Goal: Go to known website: Go to known website

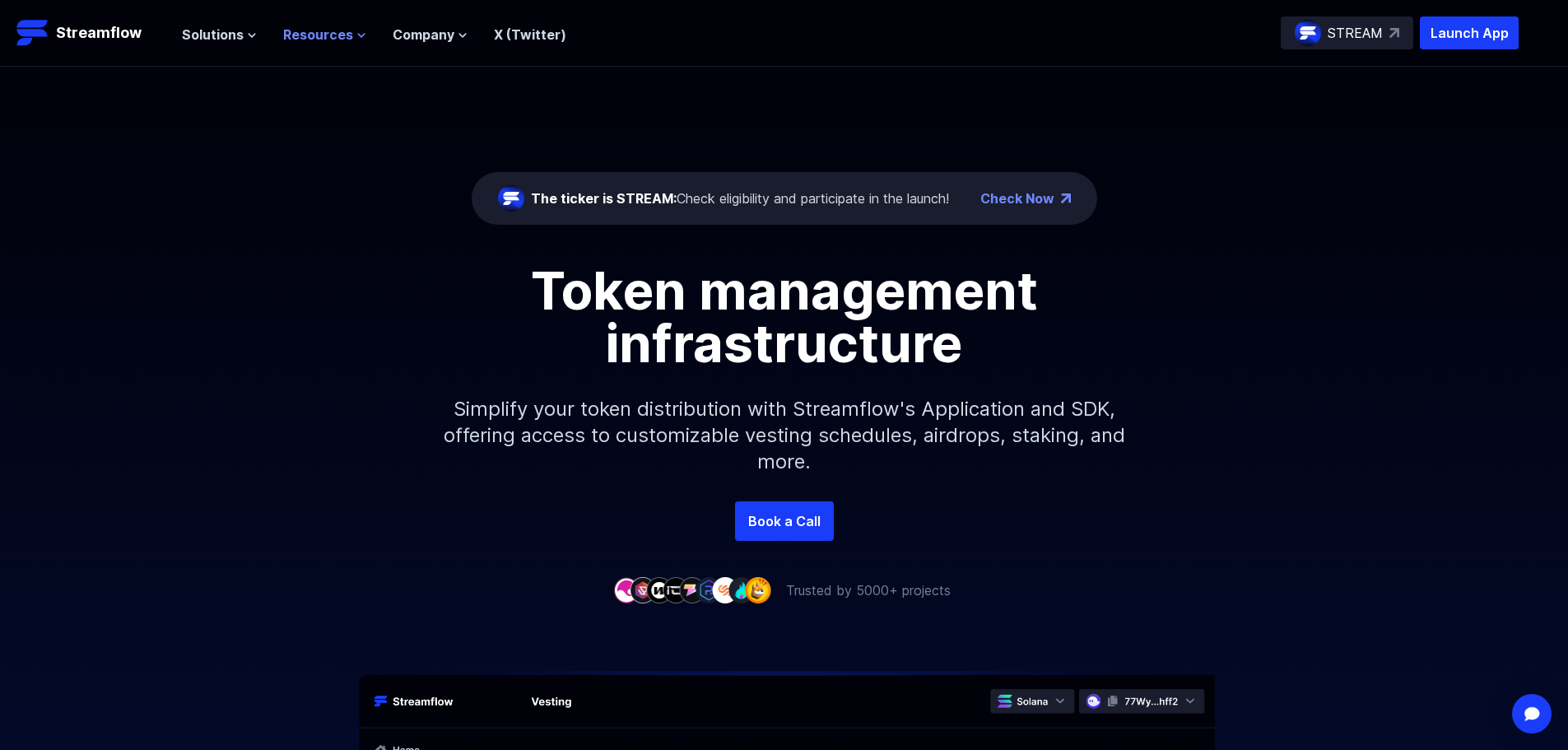
click at [342, 40] on span "Resources" at bounding box center [319, 34] width 70 height 20
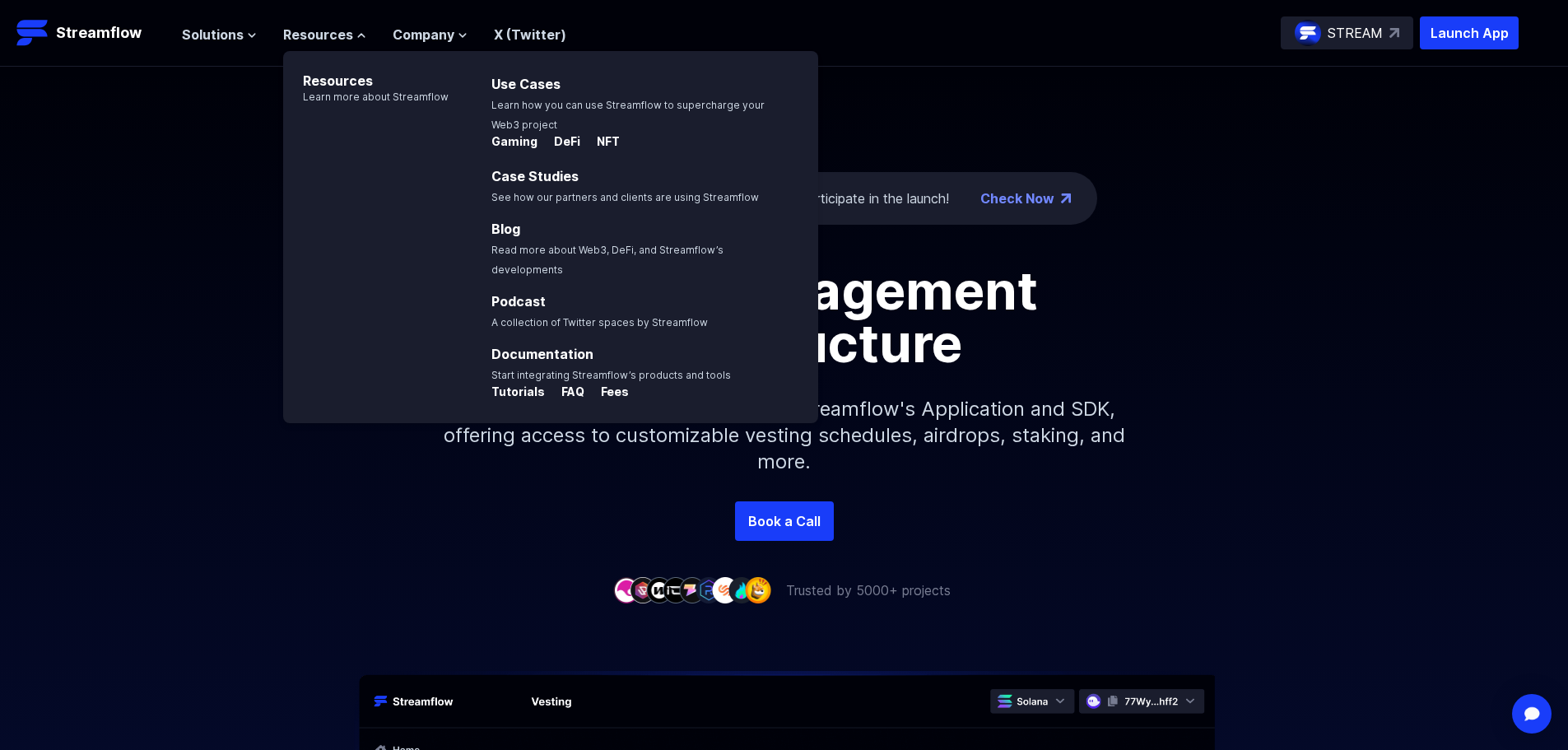
click at [155, 172] on div "The ticker is STREAM: Check eligibility and participate in the launch! Check No…" at bounding box center [784, 284] width 1568 height 435
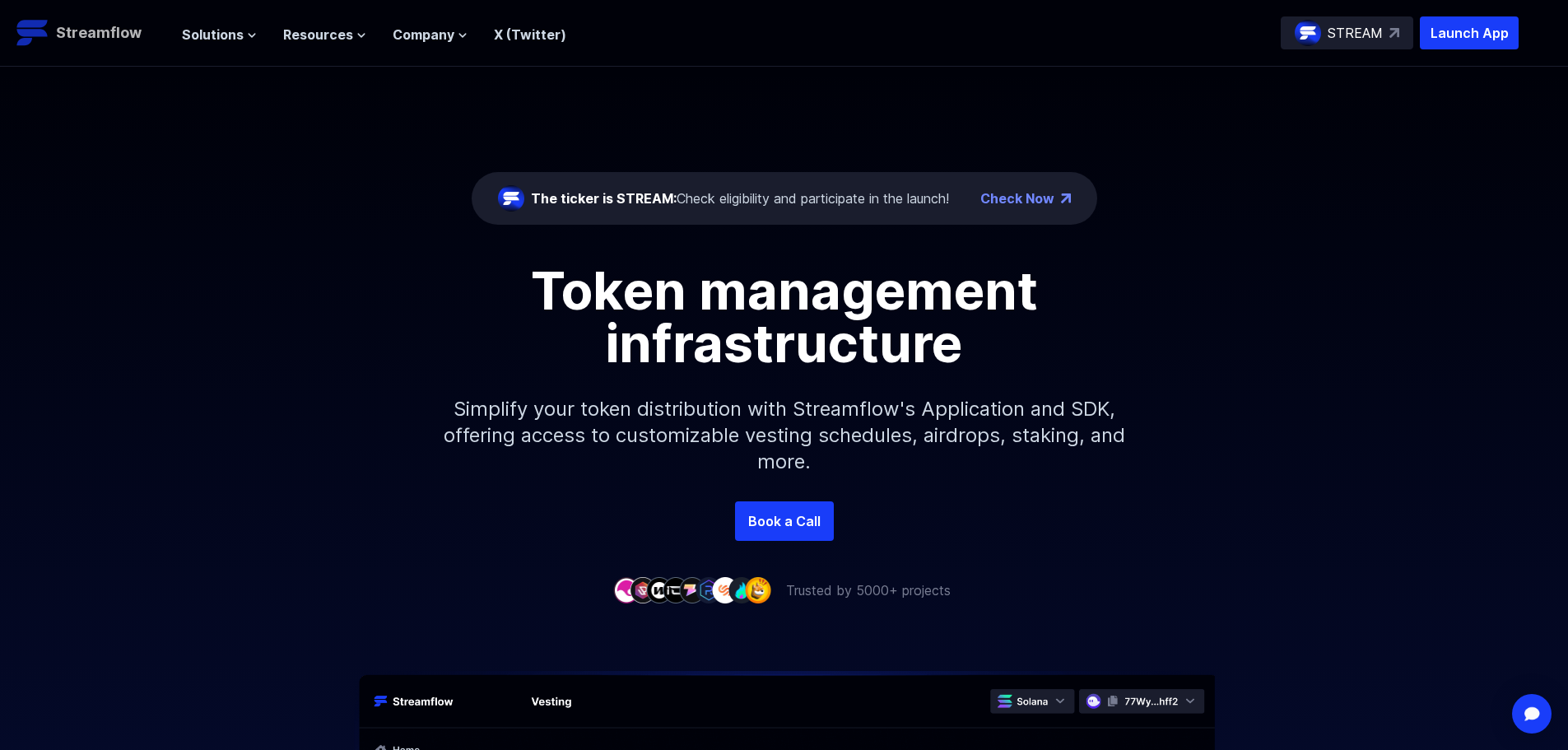
click at [124, 32] on p "Streamflow" at bounding box center [99, 32] width 86 height 23
click at [1444, 32] on p "Launch App" at bounding box center [1469, 33] width 99 height 33
